Goal: Transaction & Acquisition: Subscribe to service/newsletter

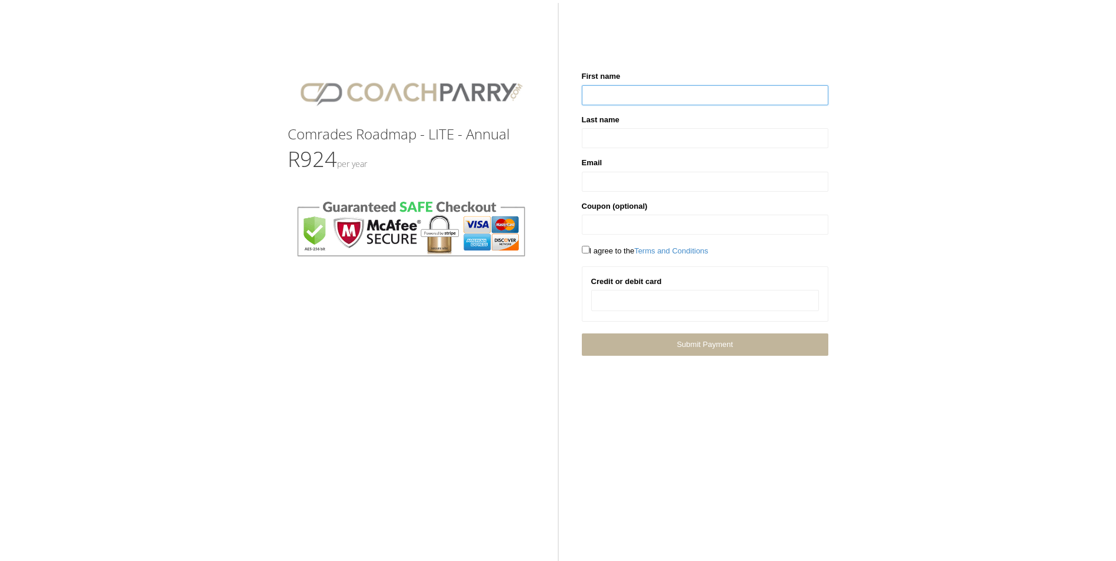
click at [637, 96] on input "text" at bounding box center [705, 95] width 247 height 20
click at [608, 98] on input "text" at bounding box center [705, 95] width 247 height 20
type input "**********"
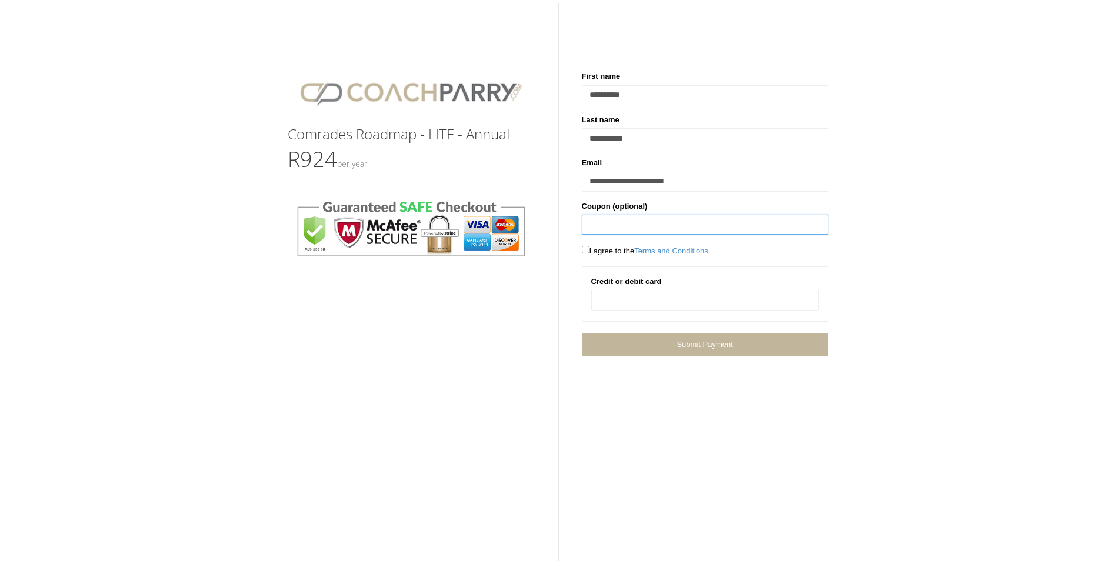
click at [642, 225] on input "text" at bounding box center [705, 225] width 247 height 20
click at [585, 254] on span "I agree to the Terms and Conditions" at bounding box center [645, 251] width 126 height 9
click at [668, 308] on div at bounding box center [705, 300] width 228 height 21
click at [711, 344] on span "Submit Payment" at bounding box center [705, 344] width 56 height 9
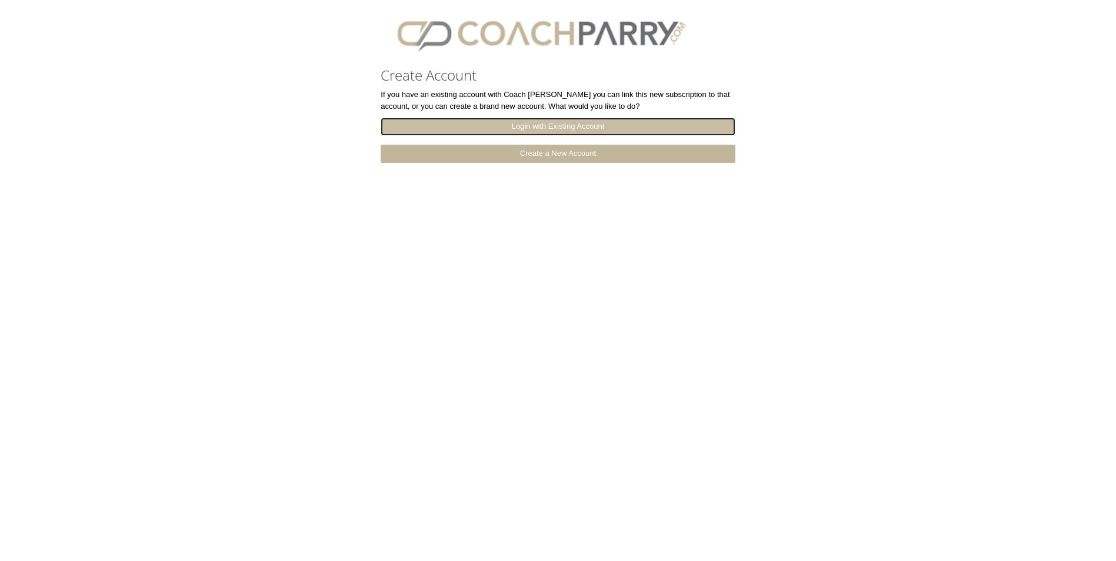
click at [551, 127] on link "Login with Existing Account" at bounding box center [558, 127] width 354 height 18
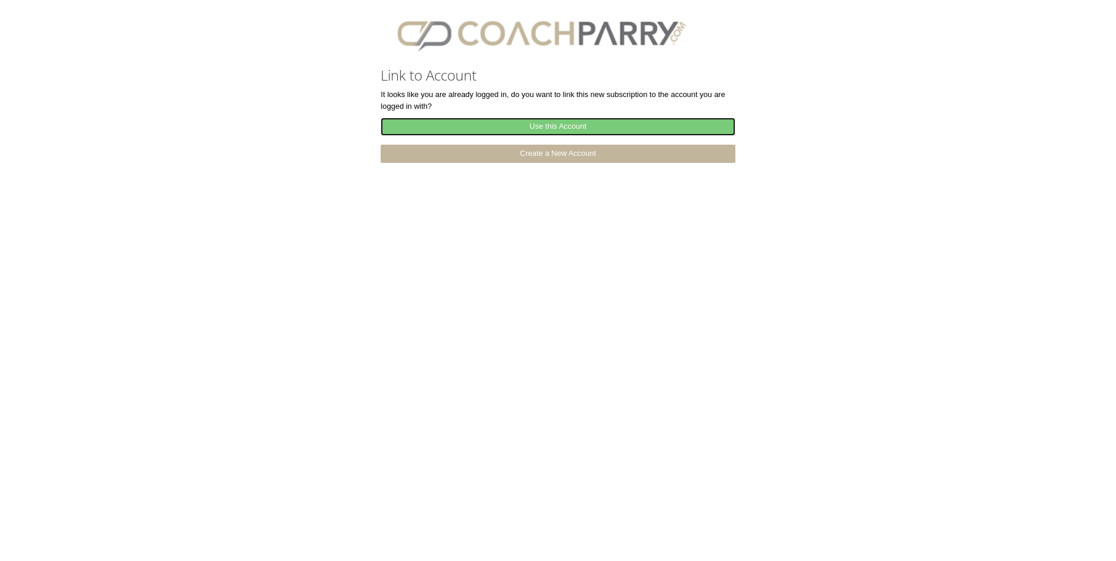
click at [570, 129] on link "Use this Account" at bounding box center [558, 127] width 354 height 18
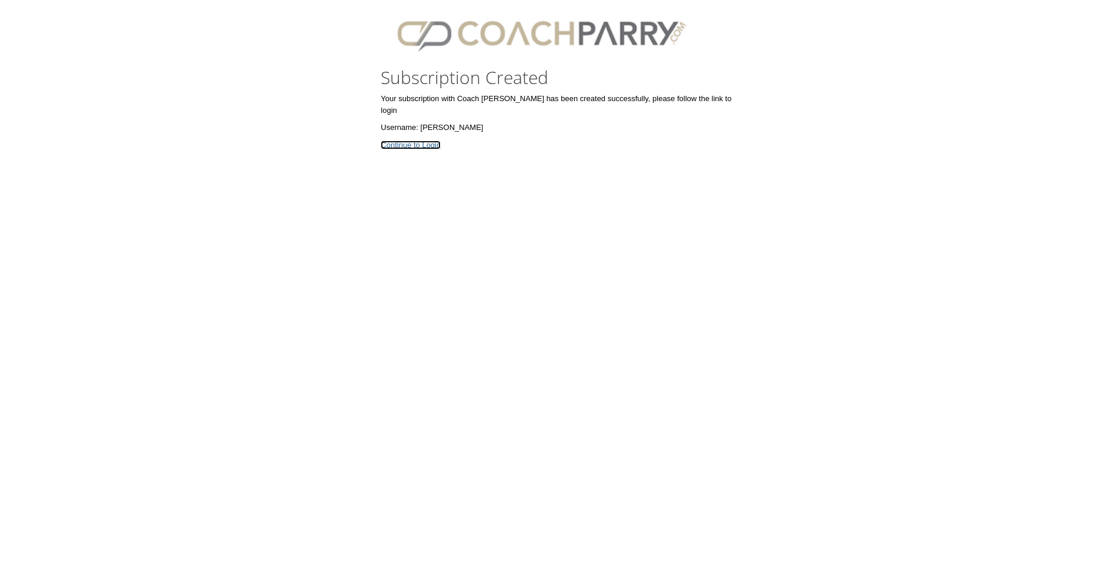
click at [425, 141] on link "Continue to Login" at bounding box center [411, 145] width 60 height 9
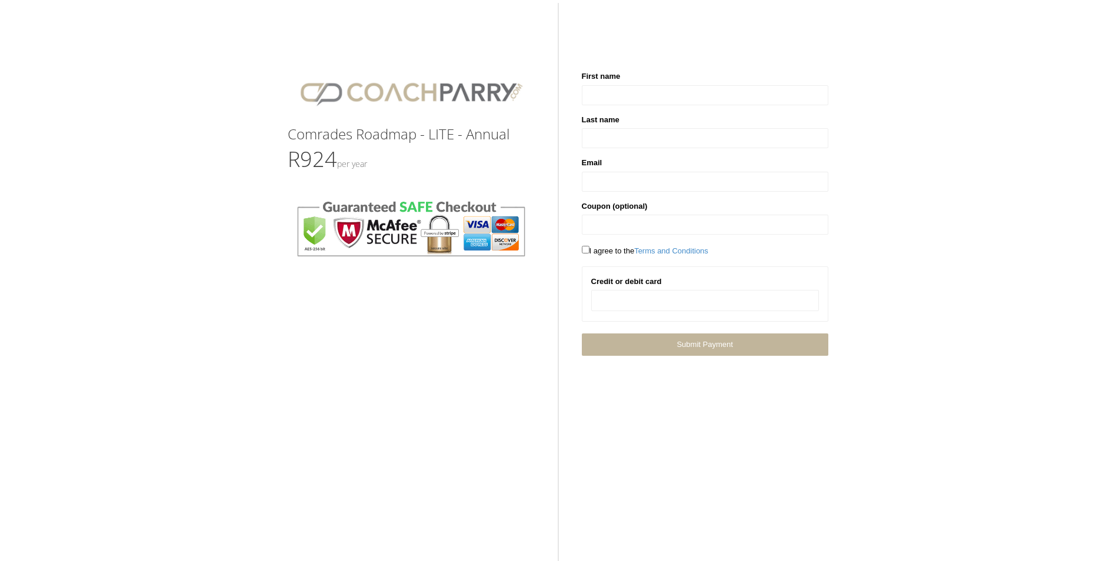
click at [670, 107] on div "First name" at bounding box center [705, 93] width 264 height 44
click at [648, 99] on input "text" at bounding box center [705, 95] width 247 height 20
type input "**********"
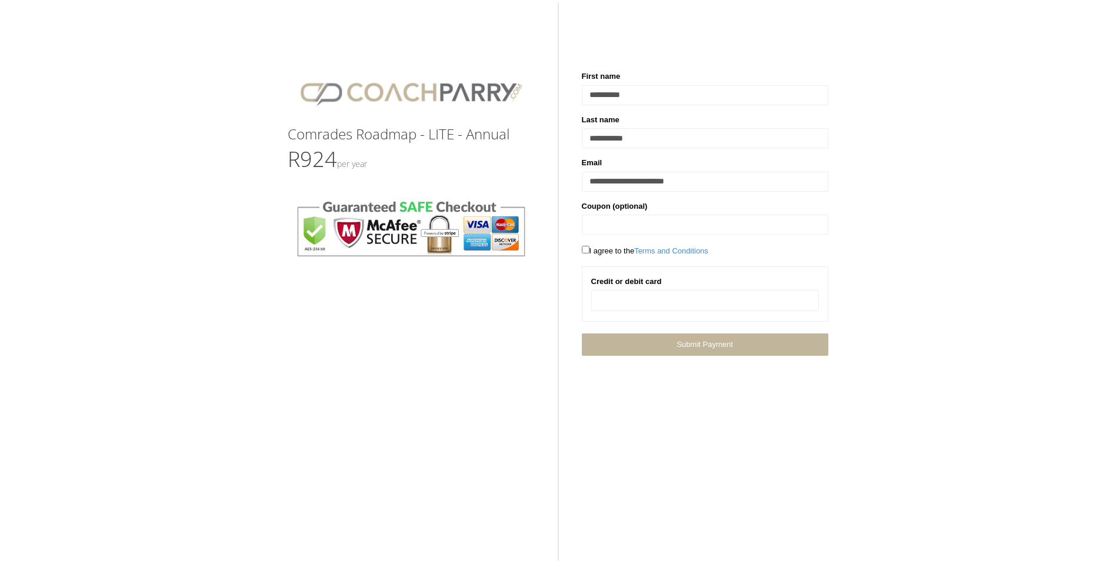
click at [607, 251] on span "I agree to the Terms and Conditions" at bounding box center [645, 251] width 126 height 9
click at [710, 342] on span "Submit Payment" at bounding box center [705, 344] width 56 height 9
